Goal: Information Seeking & Learning: Check status

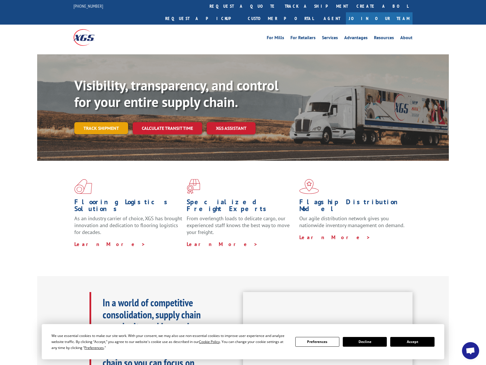
click at [112, 122] on link "Track shipment" at bounding box center [101, 128] width 54 height 12
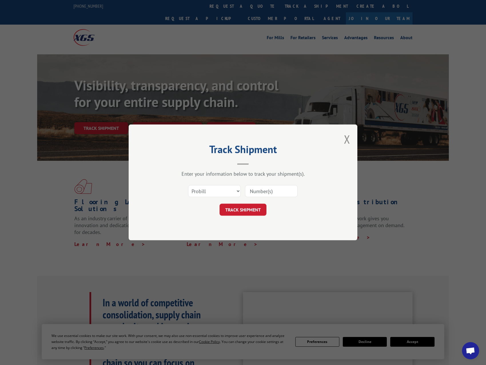
click at [243, 194] on div "Select category... Probill BOL PO" at bounding box center [242, 191] width 171 height 19
click at [236, 193] on select "Select category... Probill BOL PO" at bounding box center [214, 191] width 53 height 12
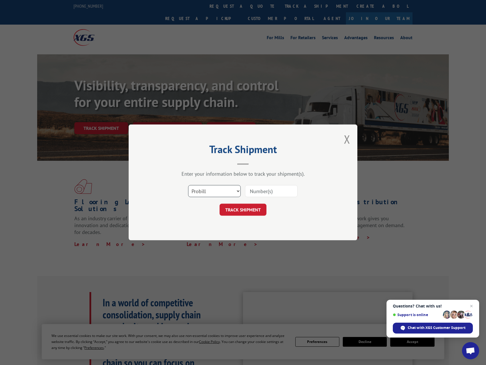
select select "bol"
click at [188, 185] on select "Select category... Probill BOL PO" at bounding box center [214, 191] width 53 height 12
paste input "2874067"
type input "2874067"
click at [259, 216] on div "Track Shipment Enter your information below to track your shipment(s). Select c…" at bounding box center [243, 182] width 229 height 116
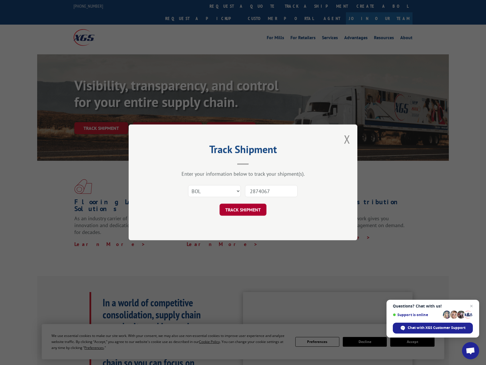
click at [253, 208] on button "TRACK SHIPMENT" at bounding box center [242, 210] width 47 height 12
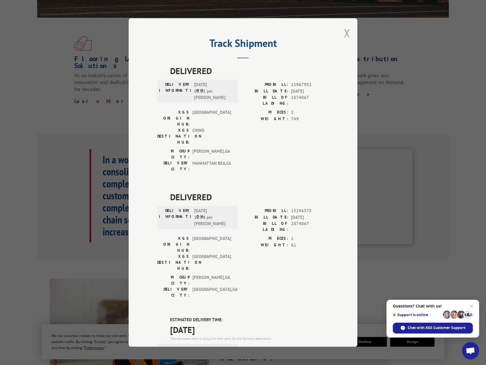
click at [347, 35] on button "Close modal" at bounding box center [347, 32] width 6 height 15
